Goal: Entertainment & Leisure: Consume media (video, audio)

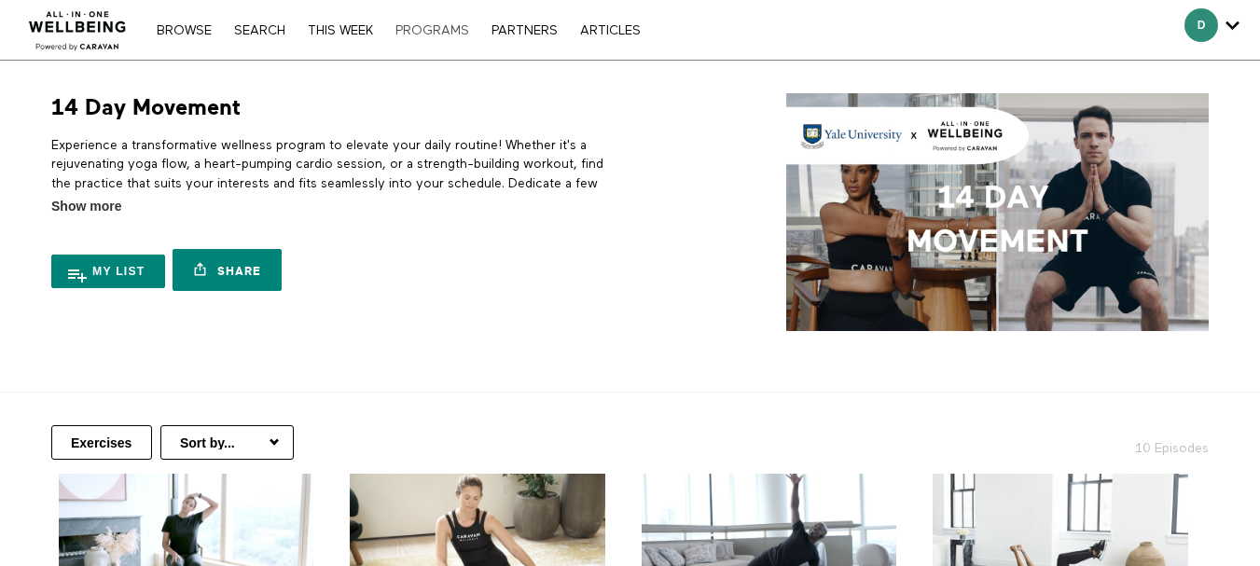
click at [426, 31] on link "PROGRAMS" at bounding box center [432, 30] width 92 height 13
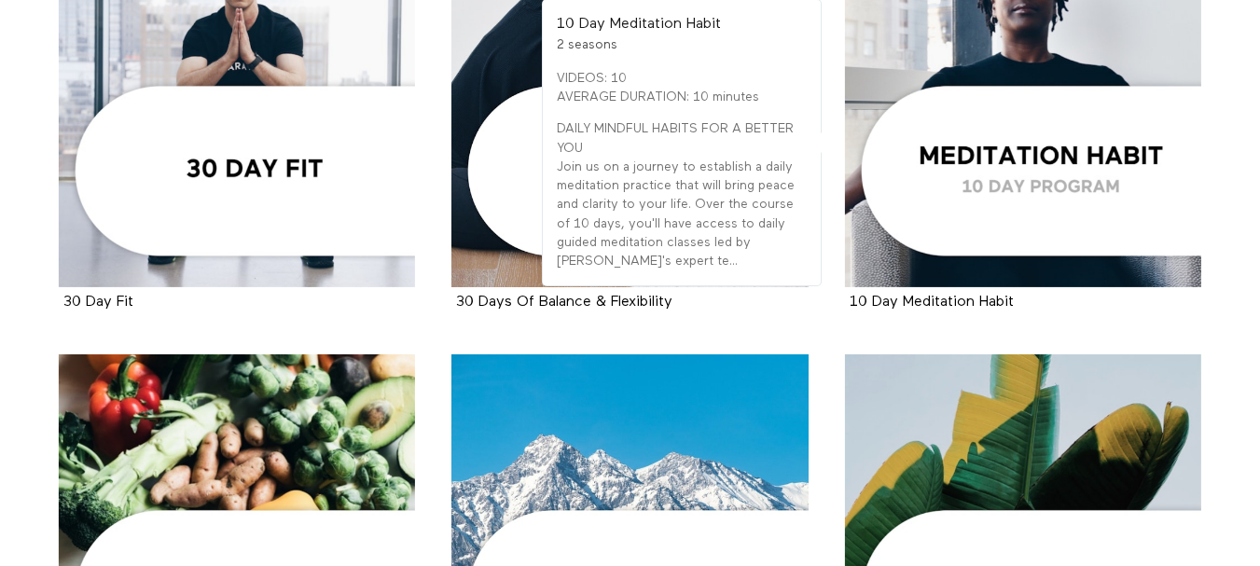
scroll to position [2145, 0]
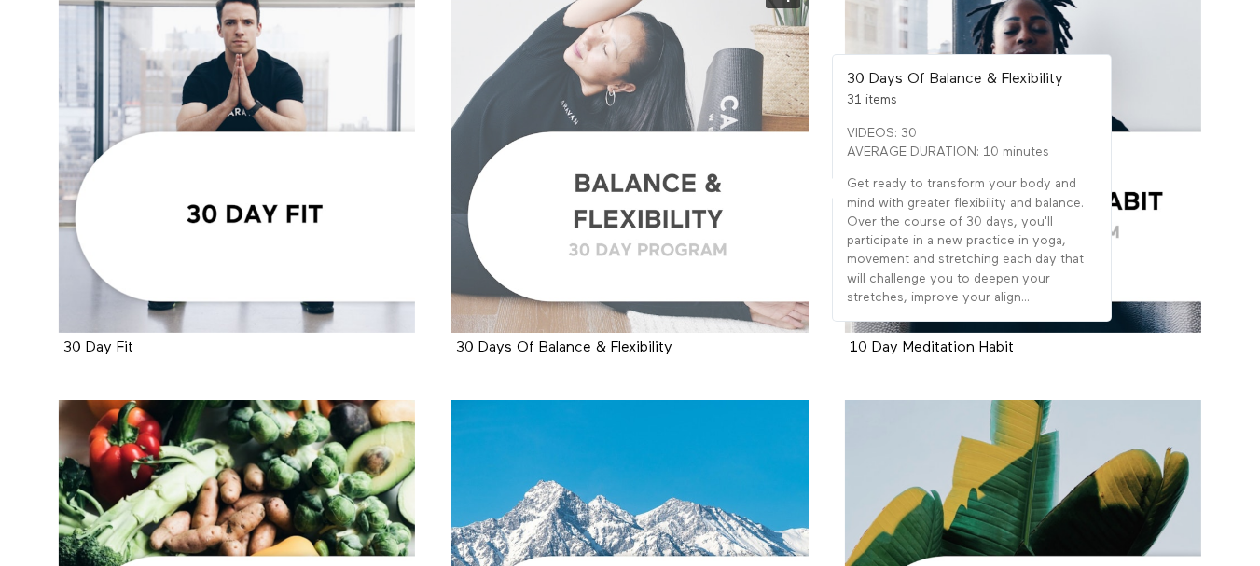
click at [681, 188] on div at bounding box center [629, 154] width 357 height 357
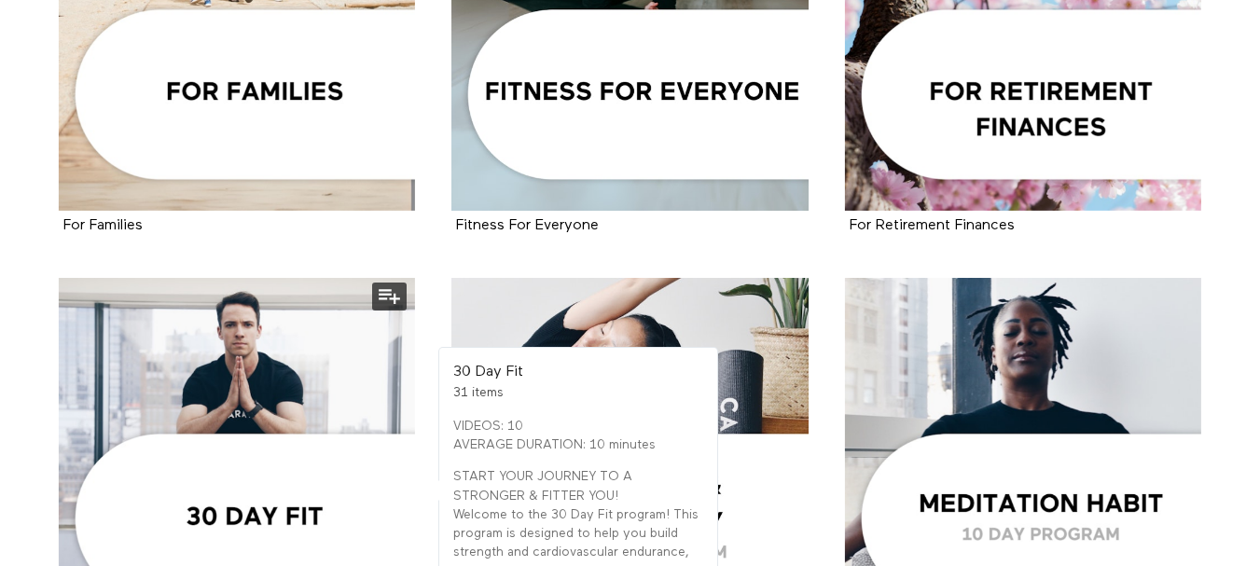
scroll to position [1958, 0]
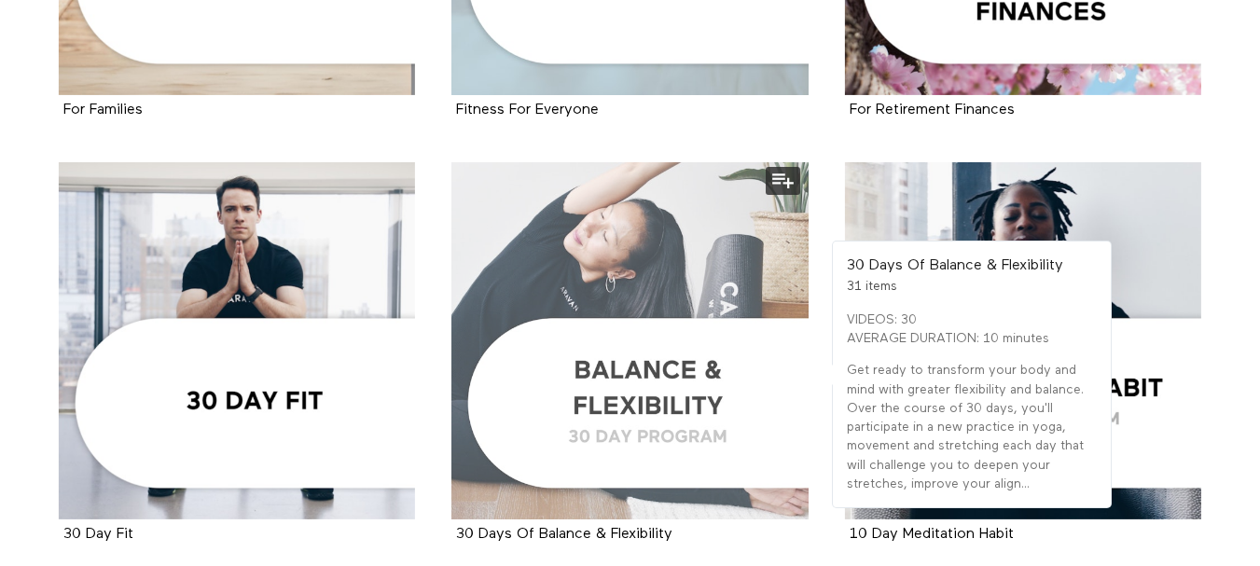
click at [586, 394] on div at bounding box center [629, 340] width 357 height 357
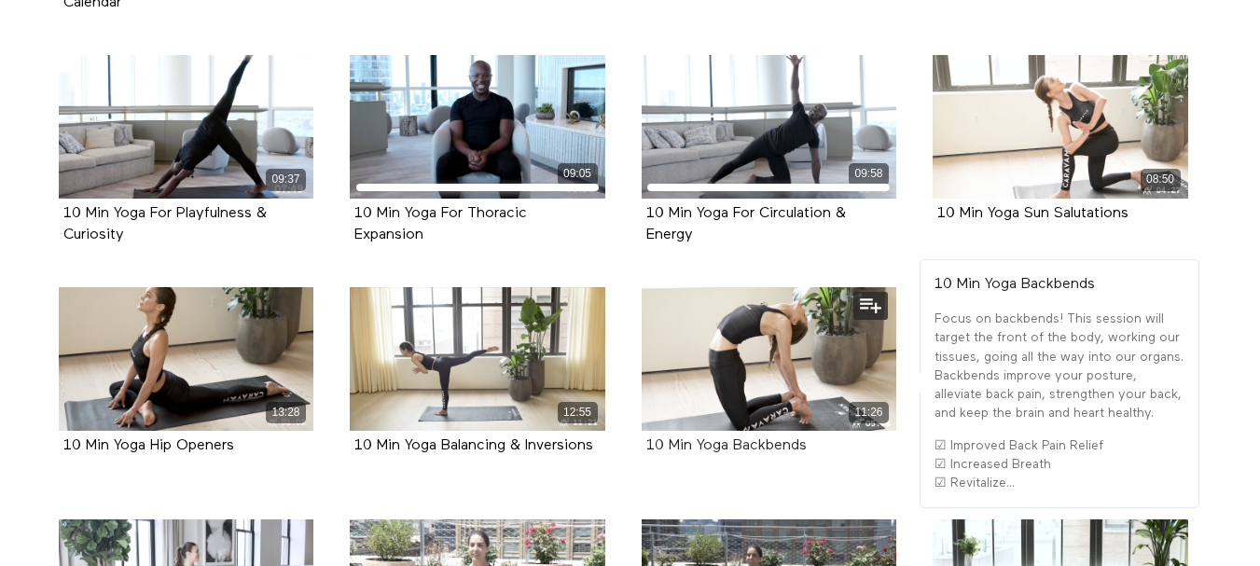
scroll to position [653, 0]
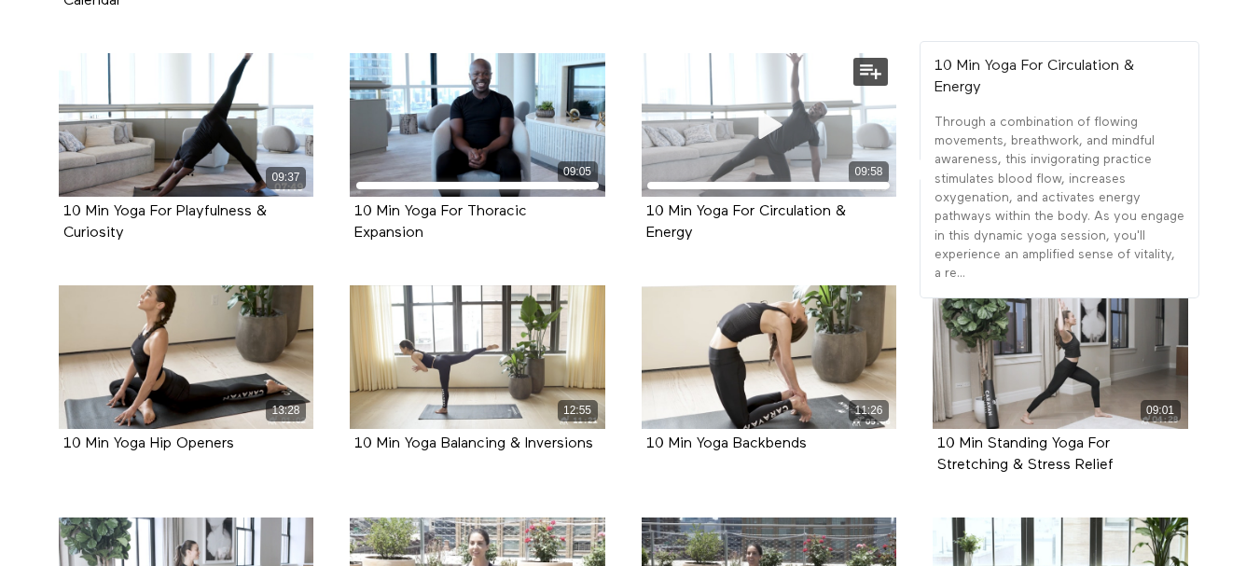
click at [794, 132] on icon at bounding box center [768, 124] width 56 height 33
